Goal: Find contact information: Find contact information

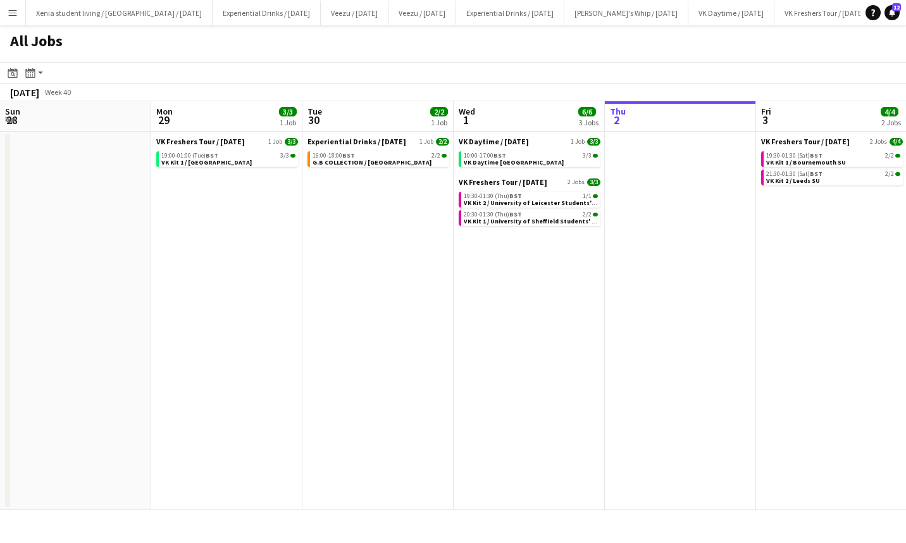
scroll to position [0, 388]
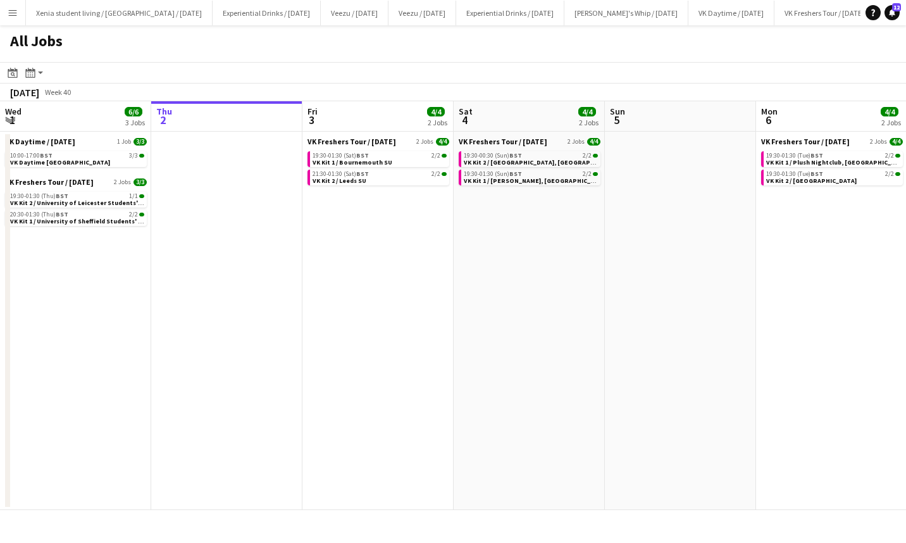
click at [389, 158] on div "19:30-01:30 (Sat) BST 2/2" at bounding box center [380, 155] width 134 height 6
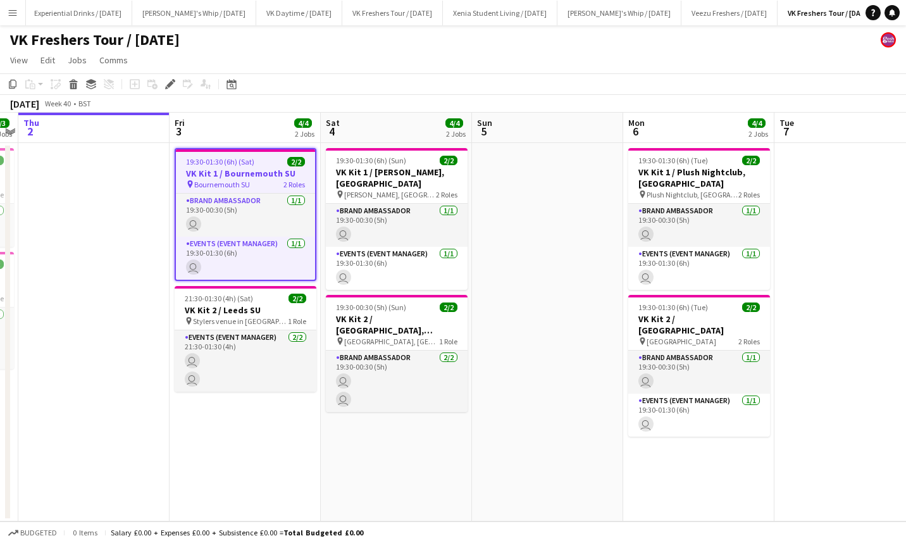
scroll to position [0, 439]
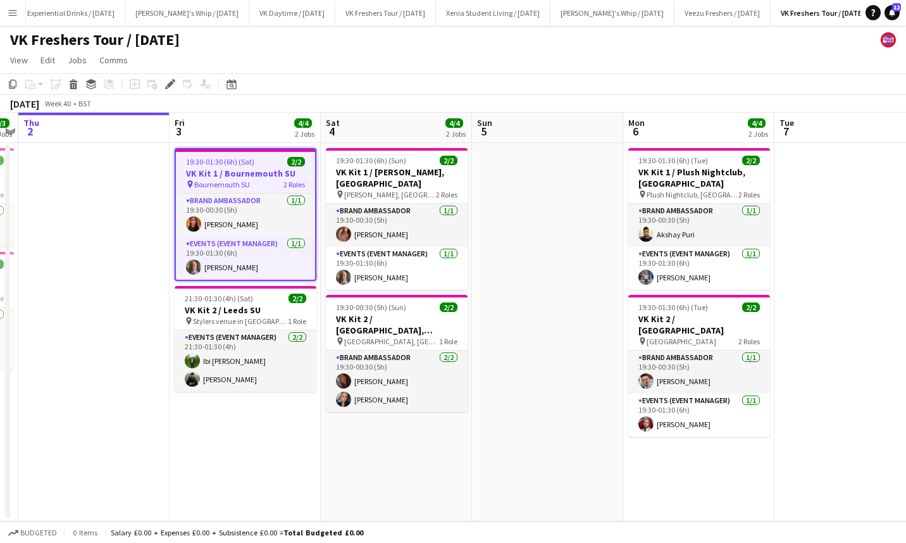
click at [375, 231] on app-card-role "Brand Ambassador 1/1 19:30-00:30 (5h) Sara Manchipp" at bounding box center [397, 225] width 142 height 43
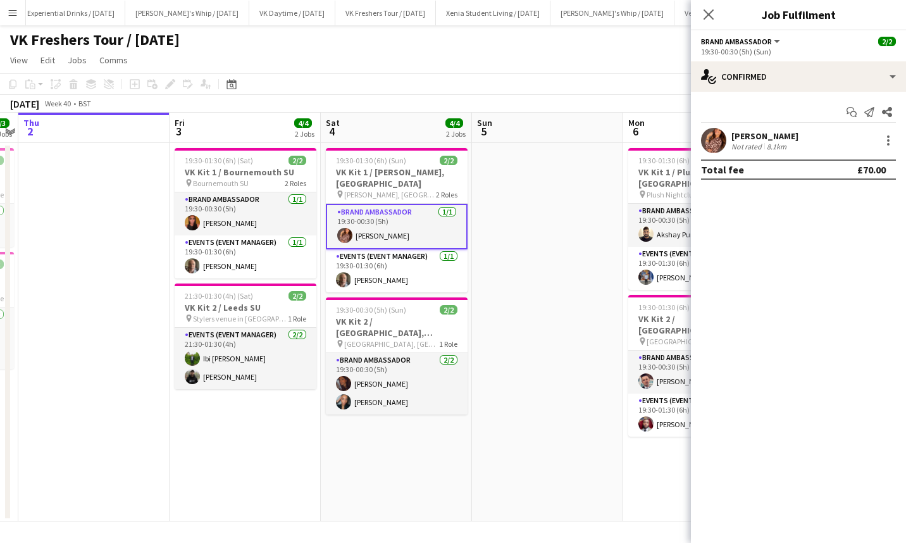
click at [747, 139] on div "Sara Manchipp" at bounding box center [764, 135] width 67 height 11
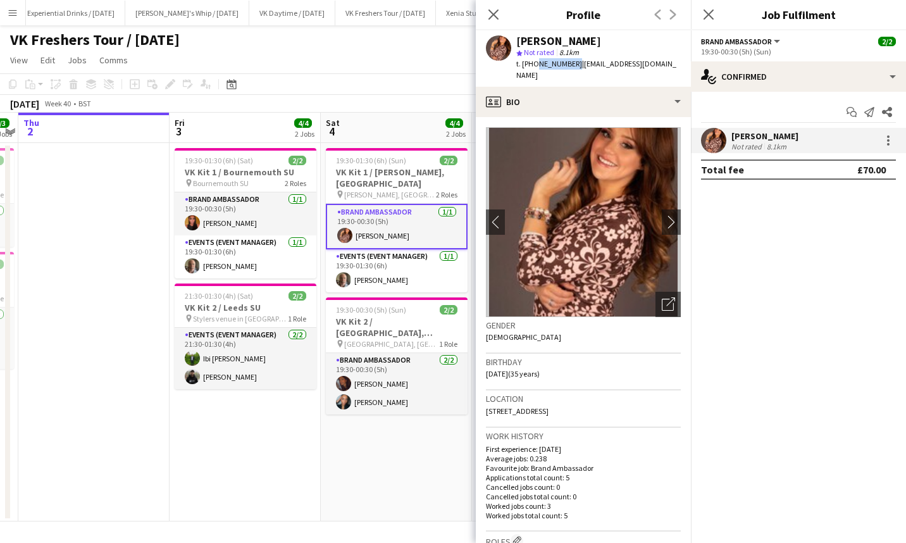
drag, startPoint x: 535, startPoint y: 63, endPoint x: 569, endPoint y: 65, distance: 34.9
click at [569, 65] on span "t. +447783053941" at bounding box center [549, 63] width 66 height 9
drag, startPoint x: 569, startPoint y: 65, endPoint x: 558, endPoint y: 64, distance: 11.5
click at [558, 64] on span "t. +447783053941" at bounding box center [549, 63] width 66 height 9
click at [550, 64] on span "t. +447783053941" at bounding box center [549, 63] width 66 height 9
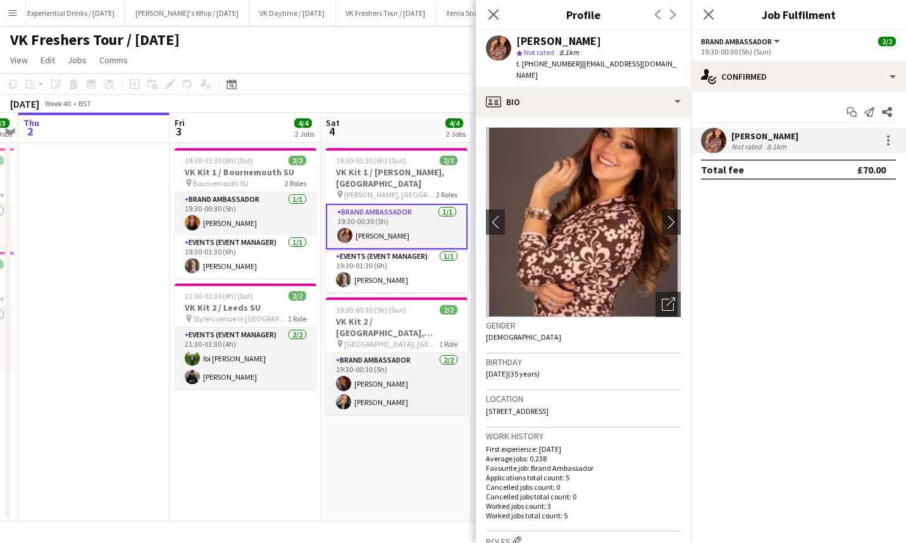
click at [535, 64] on span "t. +447783053941" at bounding box center [549, 63] width 66 height 9
drag, startPoint x: 535, startPoint y: 64, endPoint x: 569, endPoint y: 65, distance: 34.2
click at [569, 65] on span "t. +447783053941" at bounding box center [549, 63] width 66 height 9
drag, startPoint x: 569, startPoint y: 65, endPoint x: 554, endPoint y: 64, distance: 15.2
click at [554, 64] on span "t. +447783053941" at bounding box center [549, 63] width 66 height 9
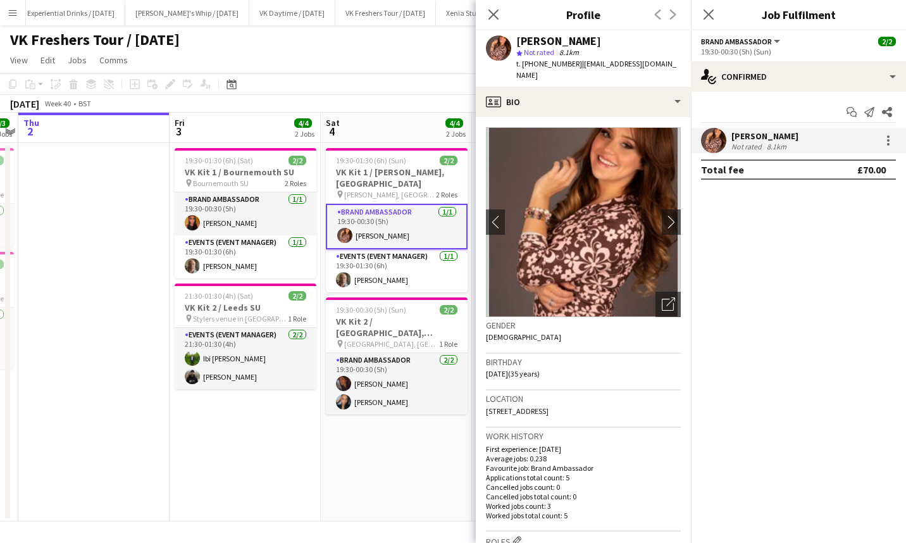
drag, startPoint x: 535, startPoint y: 61, endPoint x: 572, endPoint y: 63, distance: 37.4
click at [572, 63] on span "t. +447783053941" at bounding box center [549, 63] width 66 height 9
copy span "7783053941"
click at [711, 11] on icon at bounding box center [709, 14] width 10 height 10
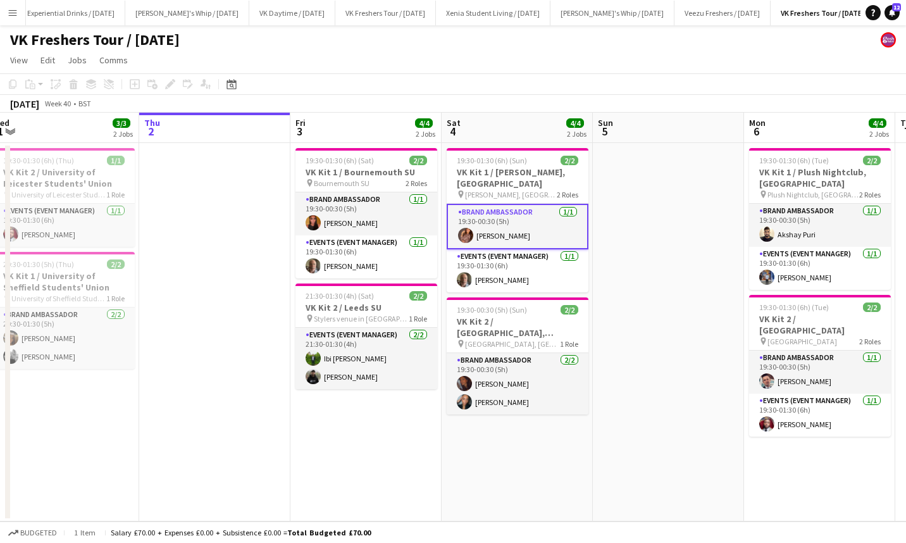
scroll to position [0, 314]
click at [373, 218] on app-card-role "Brand Ambassador 1/1 19:30-00:30 (5h) Meg Eenkhoorn" at bounding box center [367, 213] width 142 height 43
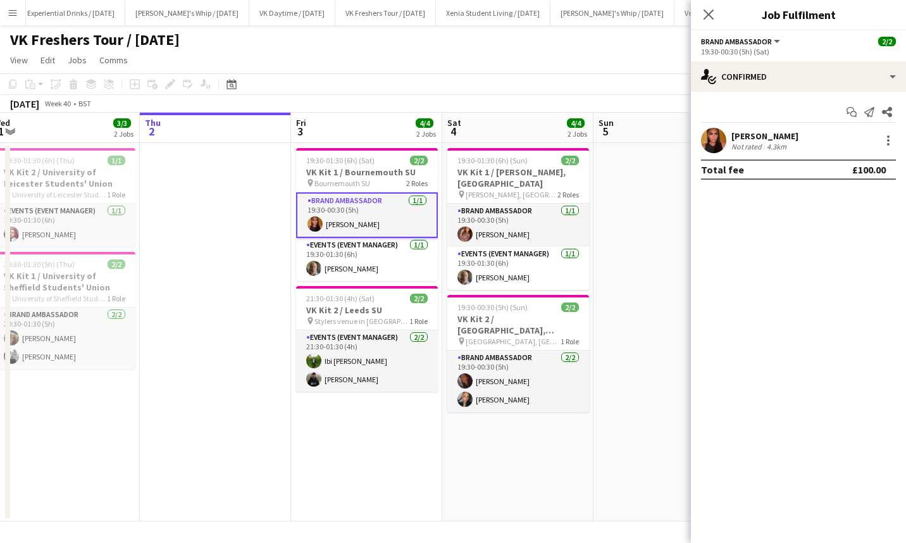
click at [733, 132] on div "Meg Eenkhoorn" at bounding box center [764, 135] width 67 height 11
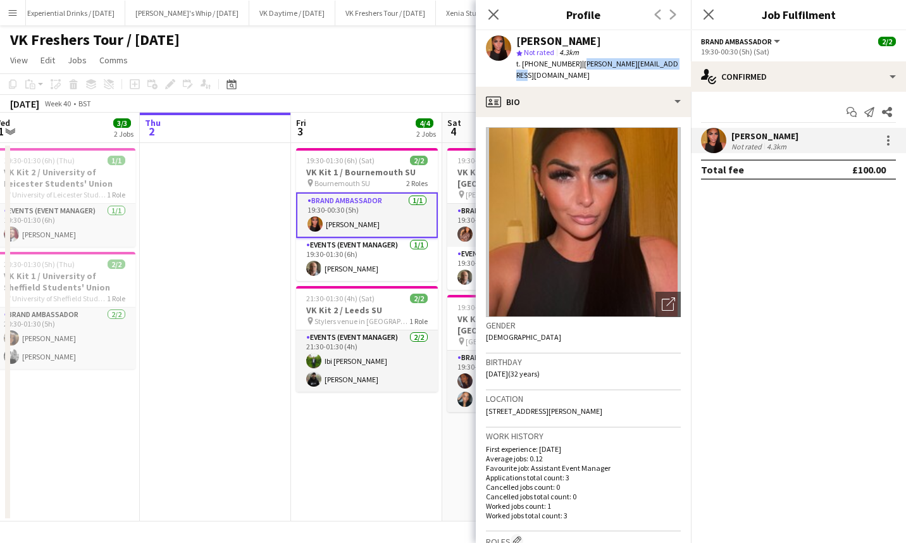
drag, startPoint x: 576, startPoint y: 64, endPoint x: 671, endPoint y: 64, distance: 94.3
click at [671, 64] on div "Meg Eenkhoorn star Not rated 4.3km t. +447568591171 | megan@messeventsltd.co.uk" at bounding box center [583, 58] width 215 height 56
copy span "megan@messeventsltd.co.uk"
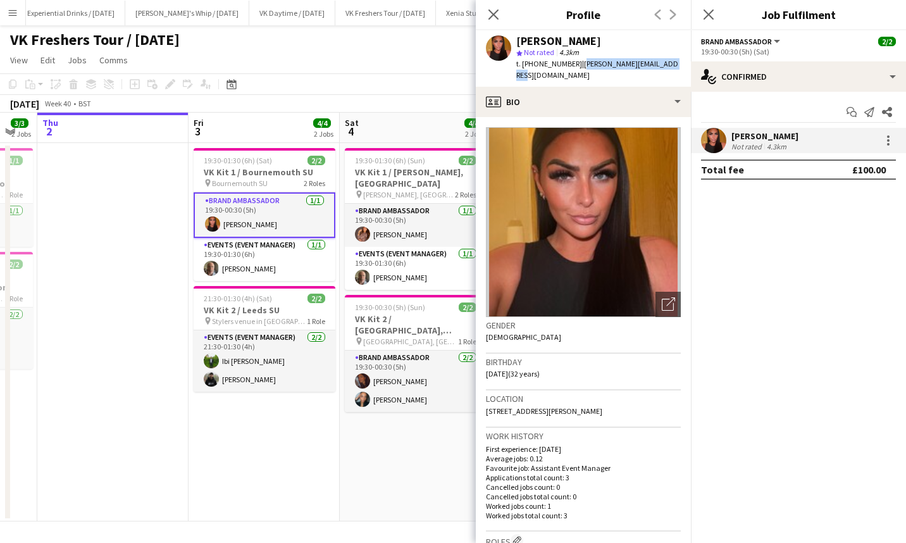
click at [406, 230] on app-card-role "Brand Ambassador 1/1 19:30-00:30 (5h) Sara Manchipp" at bounding box center [416, 225] width 142 height 43
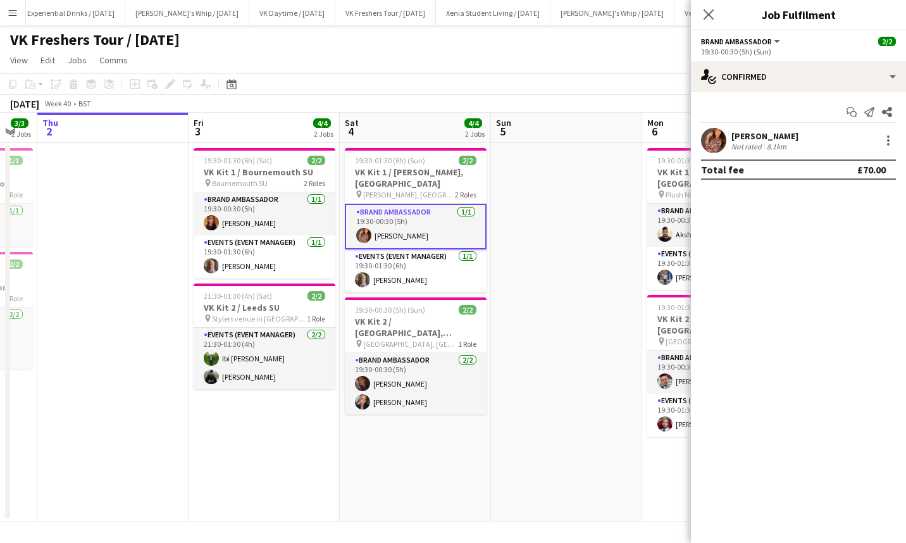
click at [758, 133] on div "Sara Manchipp" at bounding box center [764, 135] width 67 height 11
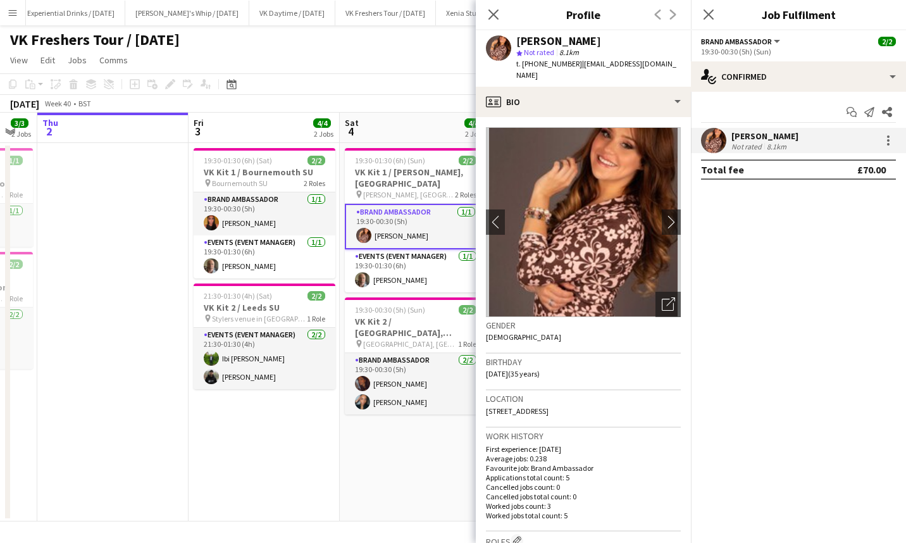
drag, startPoint x: 578, startPoint y: 64, endPoint x: 680, endPoint y: 64, distance: 102.5
click at [680, 64] on div "Sara Manchipp star Not rated 8.1km t. +447783053941 | miss-wales2011@hotmail.co…" at bounding box center [583, 58] width 215 height 56
copy span "miss-wales2011@hotmail.co.uk"
click at [389, 383] on app-card-role "Brand Ambassador 2/2 19:30-00:30 (5h) Sanjana Ramlall Natasha Sharp" at bounding box center [416, 383] width 142 height 61
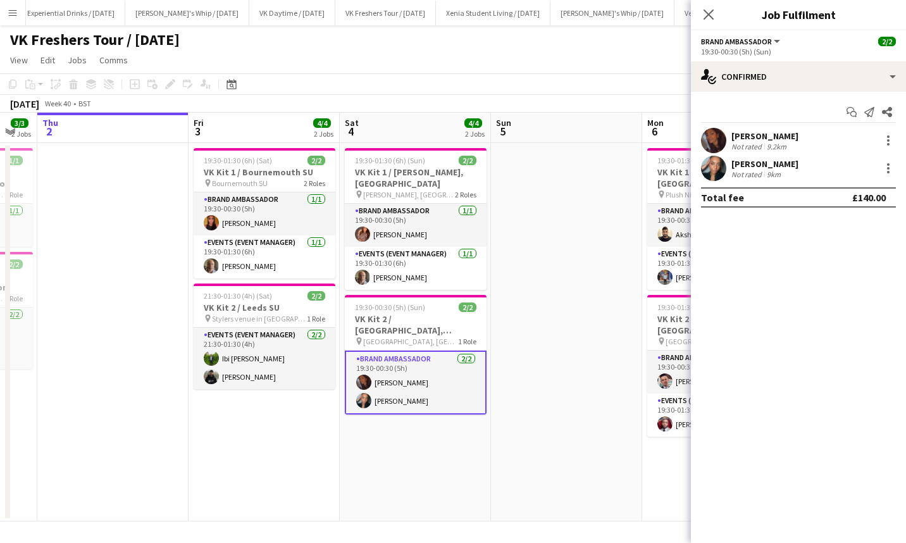
click at [762, 129] on div "Sanjana Ramlall Not rated 9.2km" at bounding box center [798, 140] width 215 height 25
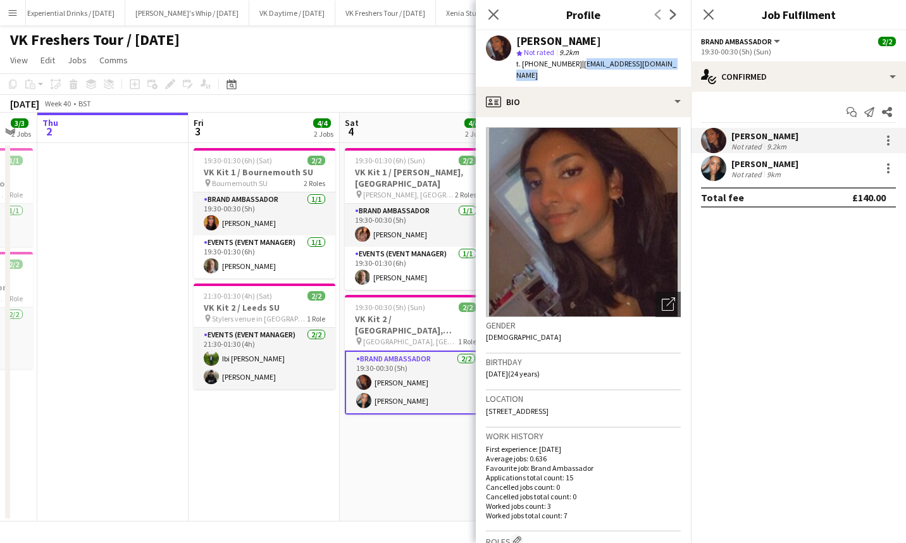
drag, startPoint x: 580, startPoint y: 65, endPoint x: 673, endPoint y: 61, distance: 93.1
click at [673, 61] on div "Sanjana Ramlall star Not rated 9.2km t. +4407506565160 | ramlallurishita@yahoo.…" at bounding box center [583, 58] width 215 height 56
copy span "ramlallurishita@yahoo.co.uk"
click at [757, 163] on div "Natasha Sharp" at bounding box center [764, 163] width 67 height 11
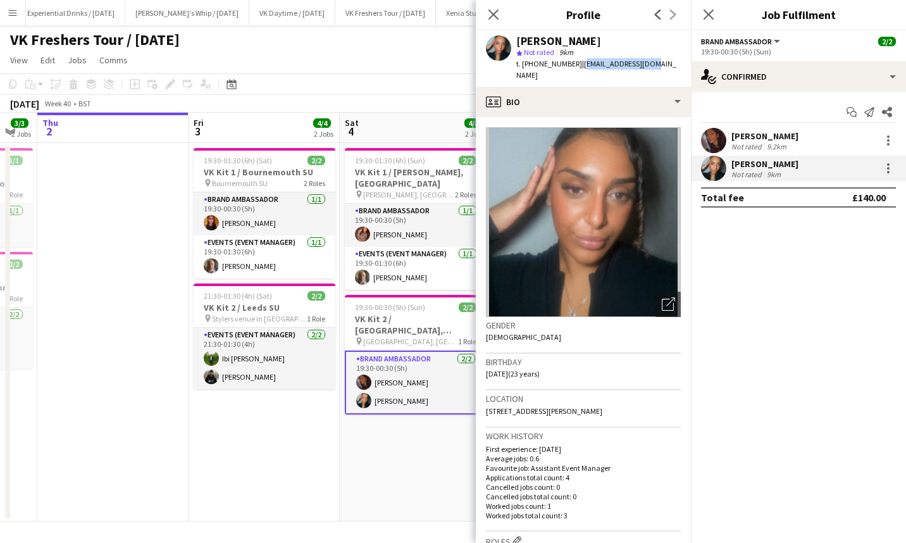
drag, startPoint x: 577, startPoint y: 63, endPoint x: 652, endPoint y: 67, distance: 75.4
click at [652, 67] on div "Natasha Sharp star Not rated 9km t. +447565810897 | niyashrp@gmail.com" at bounding box center [583, 58] width 215 height 56
copy span "niyashrp@gmail.com"
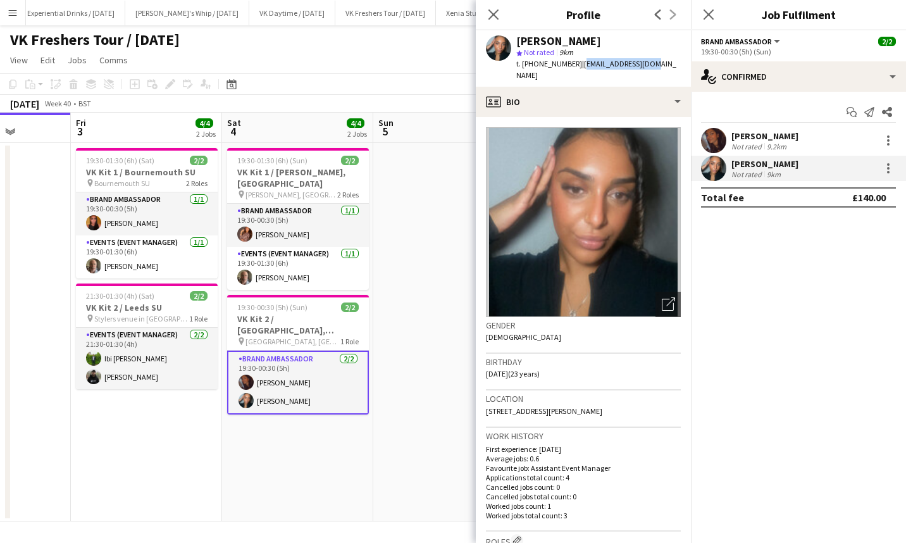
click at [707, 16] on icon at bounding box center [709, 14] width 10 height 10
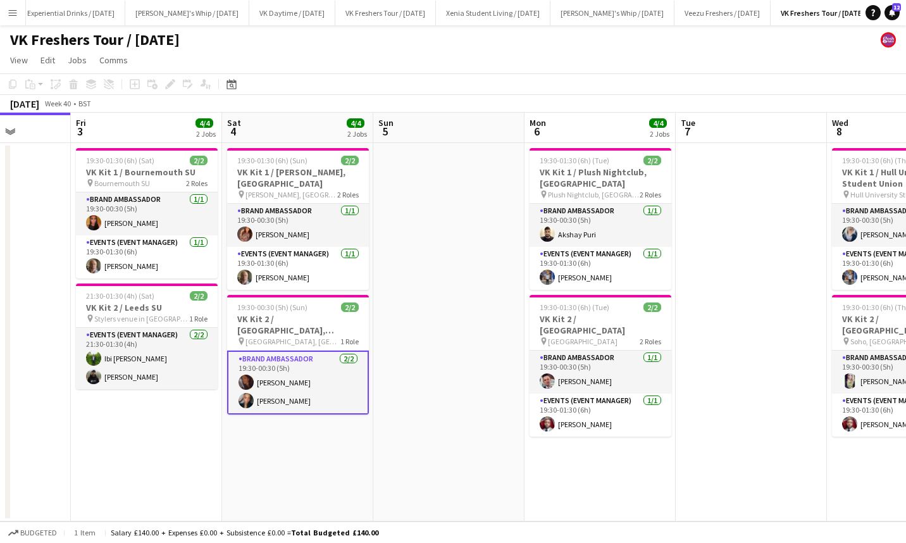
scroll to position [0, 278]
